Goal: Transaction & Acquisition: Book appointment/travel/reservation

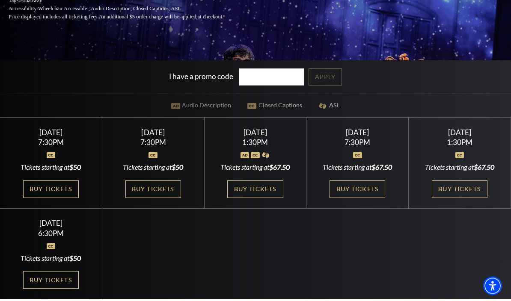
scroll to position [172, 0]
click at [363, 198] on link "Buy Tickets" at bounding box center [358, 190] width 56 height 18
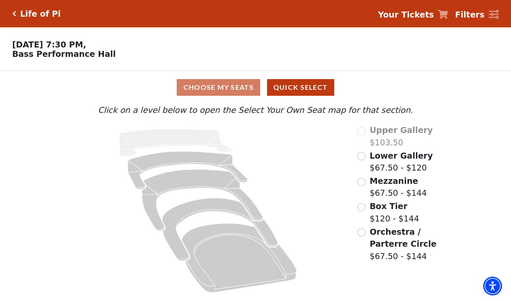
click at [226, 94] on div "Choose My Seats Quick Select" at bounding box center [256, 87] width 384 height 17
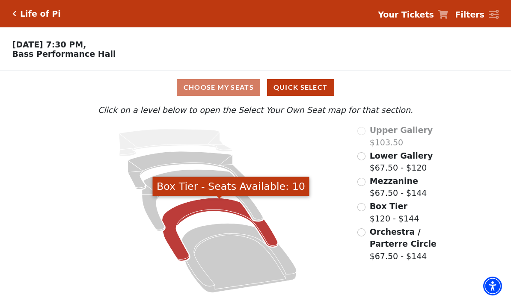
click at [180, 217] on icon "Box Tier - Seats Available: 10" at bounding box center [220, 229] width 116 height 63
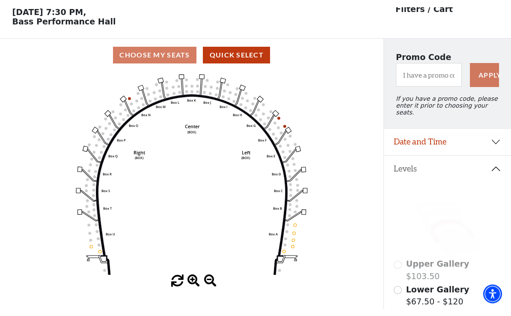
scroll to position [40, 0]
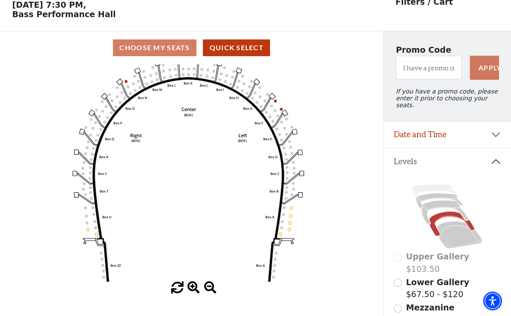
click at [355, 204] on icon "Left (BOX) Right (BOX) Center (BOX) Box ZZ Box U Box T Box S Box R Box Q Box P …" at bounding box center [191, 172] width 345 height 217
click at [501, 129] on button "Date and Time" at bounding box center [448, 134] width 128 height 27
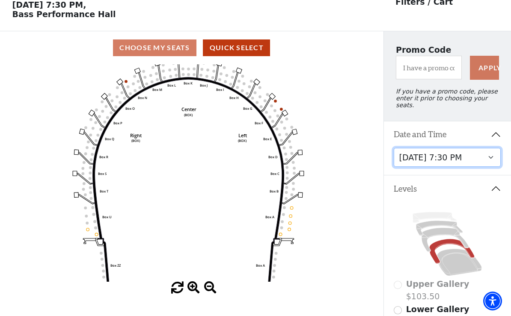
click at [492, 155] on select "Friday, September 26 at 7:30 PM Saturday, September 27 at 1:30 PM Saturday, Sep…" at bounding box center [447, 157] width 107 height 19
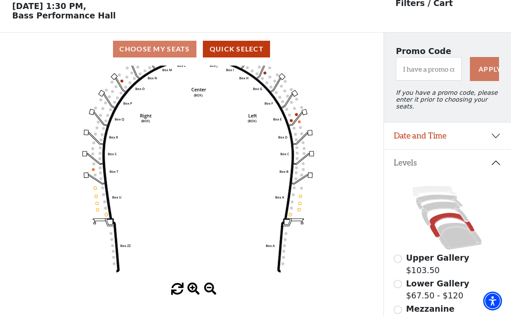
scroll to position [35, 0]
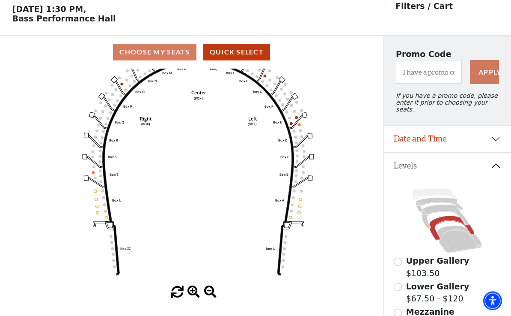
click at [494, 132] on button "Date and Time" at bounding box center [448, 139] width 128 height 27
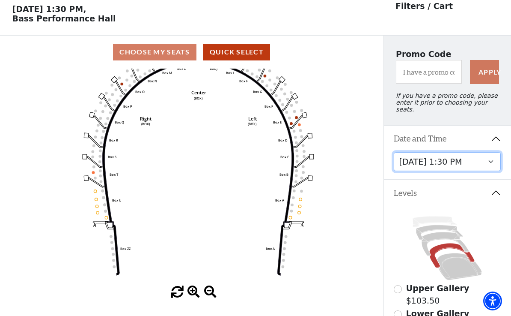
click at [492, 158] on select "Friday, September 26 at 7:30 PM Saturday, September 27 at 1:30 PM Saturday, Sep…" at bounding box center [447, 161] width 107 height 19
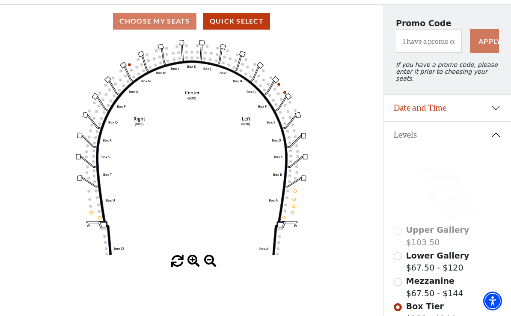
scroll to position [51, 0]
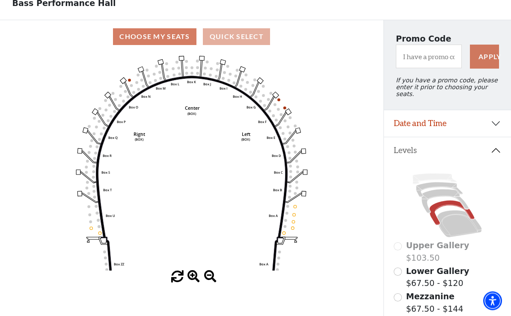
click at [245, 34] on button "Quick Select" at bounding box center [236, 37] width 67 height 17
select select "6216"
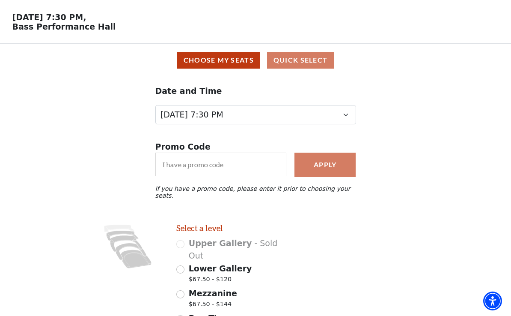
scroll to position [29, 0]
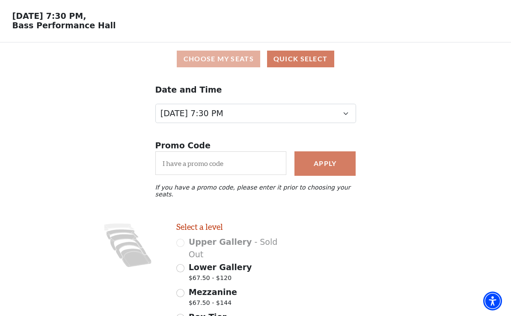
click at [223, 60] on button "Choose My Seats" at bounding box center [218, 59] width 83 height 17
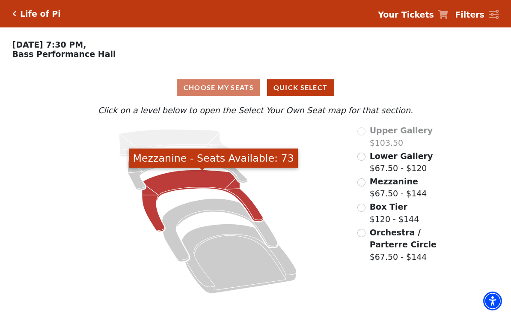
click at [251, 206] on icon "Mezzanine - Seats Available: 73" at bounding box center [202, 201] width 121 height 62
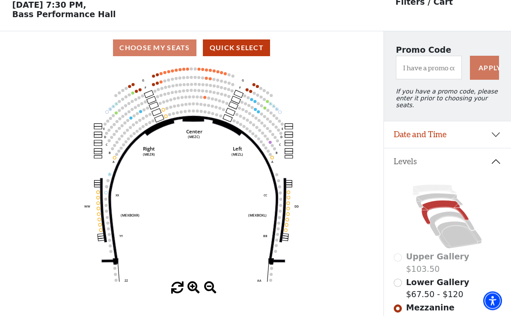
scroll to position [40, 0]
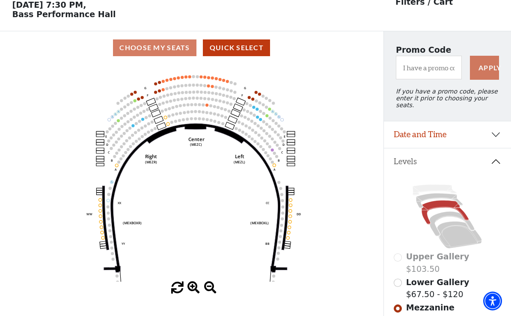
click at [501, 155] on button "Levels" at bounding box center [448, 161] width 128 height 27
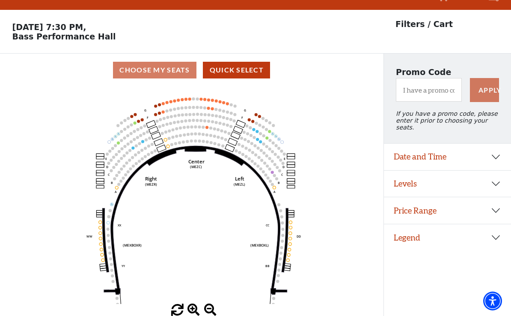
click at [496, 170] on button "Levels" at bounding box center [448, 183] width 128 height 27
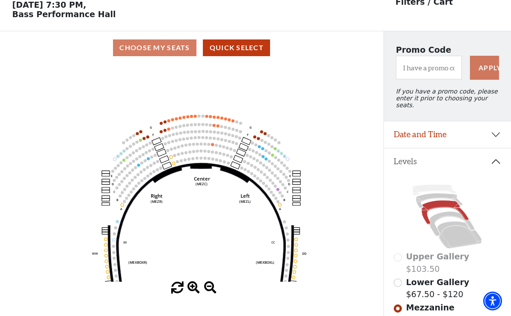
click at [494, 127] on button "Date and Time" at bounding box center [448, 134] width 128 height 27
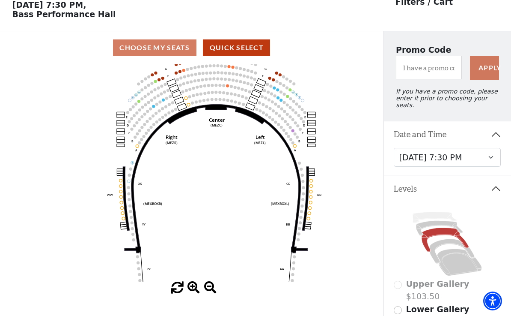
click at [121, 220] on icon "Center (MEZC) Right (MEZR) Left (MEZL) (MEXBOXR) (MEXBOXL) XX WW CC DD YY BB ZZ…" at bounding box center [191, 172] width 345 height 217
click at [117, 218] on icon "Center (MEZC) Right (MEZR) Left (MEZL) (MEXBOXR) (MEXBOXL) XX WW CC DD YY BB ZZ…" at bounding box center [191, 172] width 345 height 217
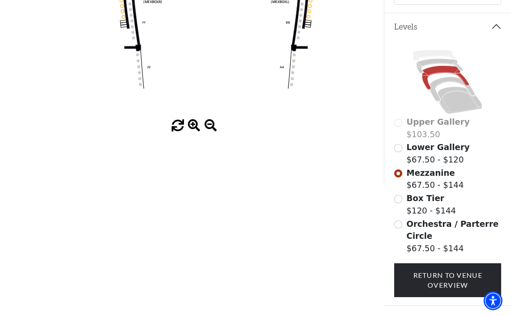
scroll to position [215, 0]
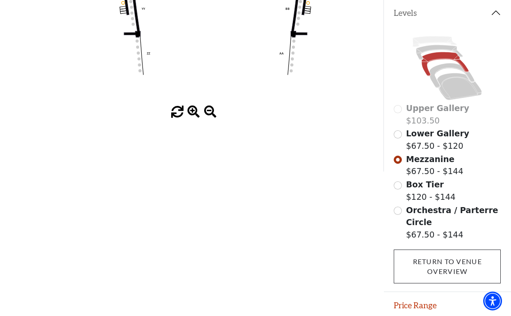
click at [468, 257] on link "Return To Venue Overview" at bounding box center [447, 266] width 107 height 34
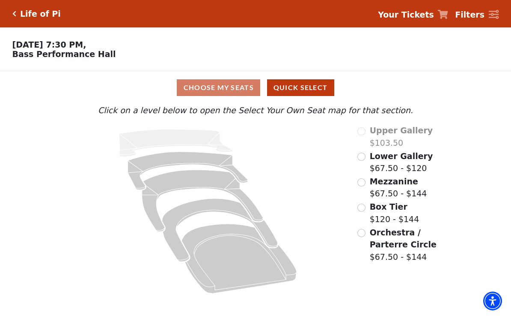
scroll to position [0, 0]
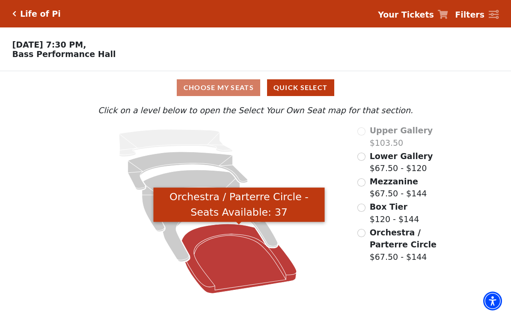
click at [240, 263] on icon "Orchestra / Parterre Circle - Seats Available: 37" at bounding box center [239, 257] width 115 height 69
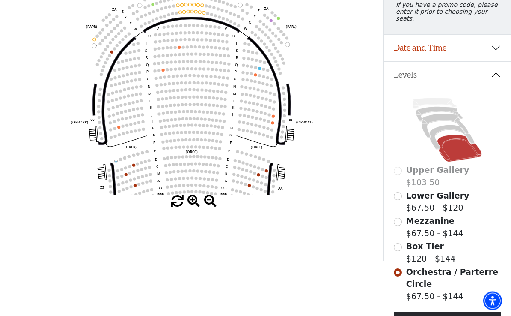
scroll to position [133, 0]
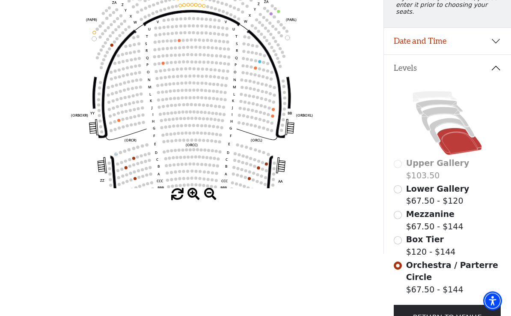
click at [400, 238] on input "Box Tier$120 - $144\a" at bounding box center [398, 240] width 8 height 8
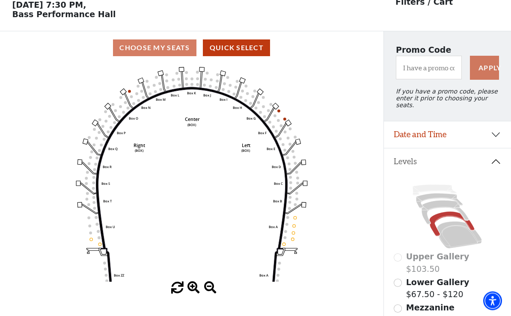
scroll to position [40, 0]
click at [423, 277] on span "Lower Gallery" at bounding box center [437, 281] width 63 height 9
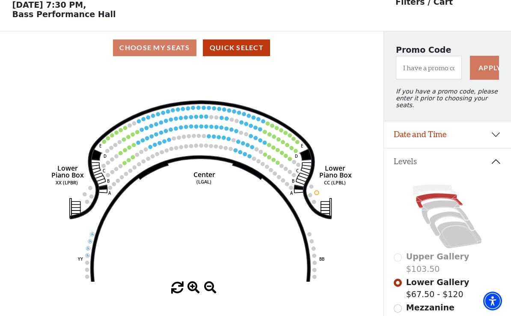
click at [253, 148] on circle at bounding box center [252, 147] width 4 height 4
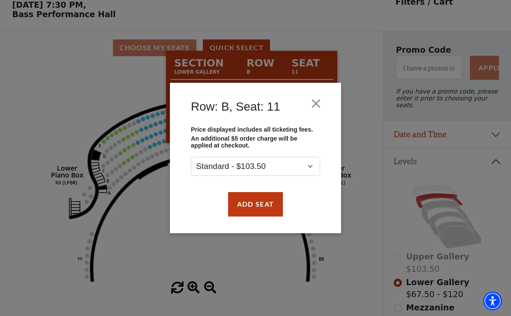
click at [373, 128] on div "Row: B, Seat: 11 Price displayed includes all ticketing fees. An additional $5 …" at bounding box center [255, 158] width 511 height 316
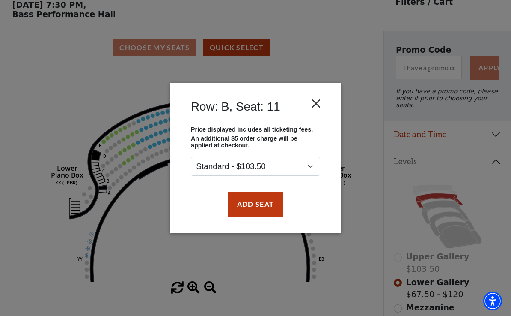
click at [316, 108] on button "Close" at bounding box center [316, 103] width 16 height 16
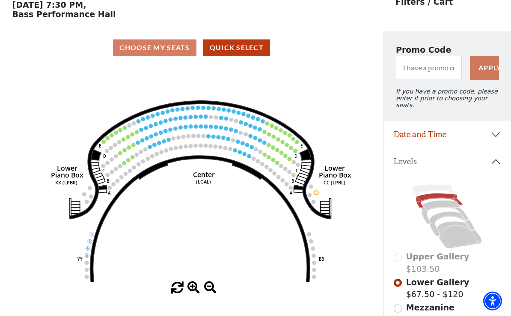
click at [241, 154] on circle at bounding box center [240, 152] width 4 height 4
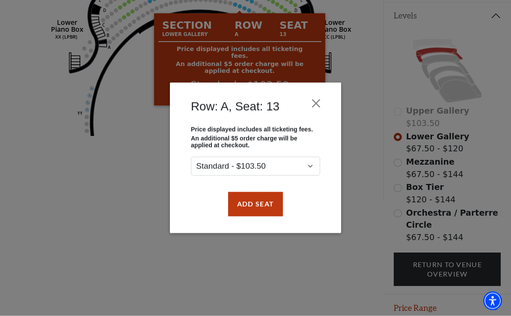
scroll to position [185, 0]
click at [325, 301] on div "Row: A, Seat: 13 Price displayed includes all ticketing fees. An additional $5 …" at bounding box center [255, 158] width 511 height 316
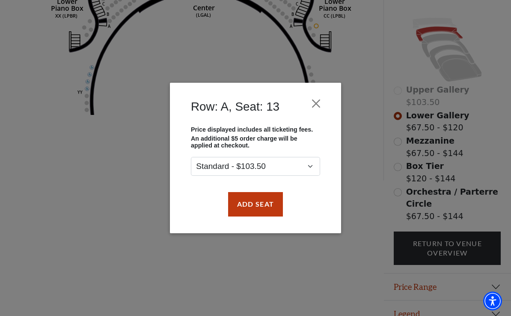
scroll to position [209, 0]
